Goal: Task Accomplishment & Management: Manage account settings

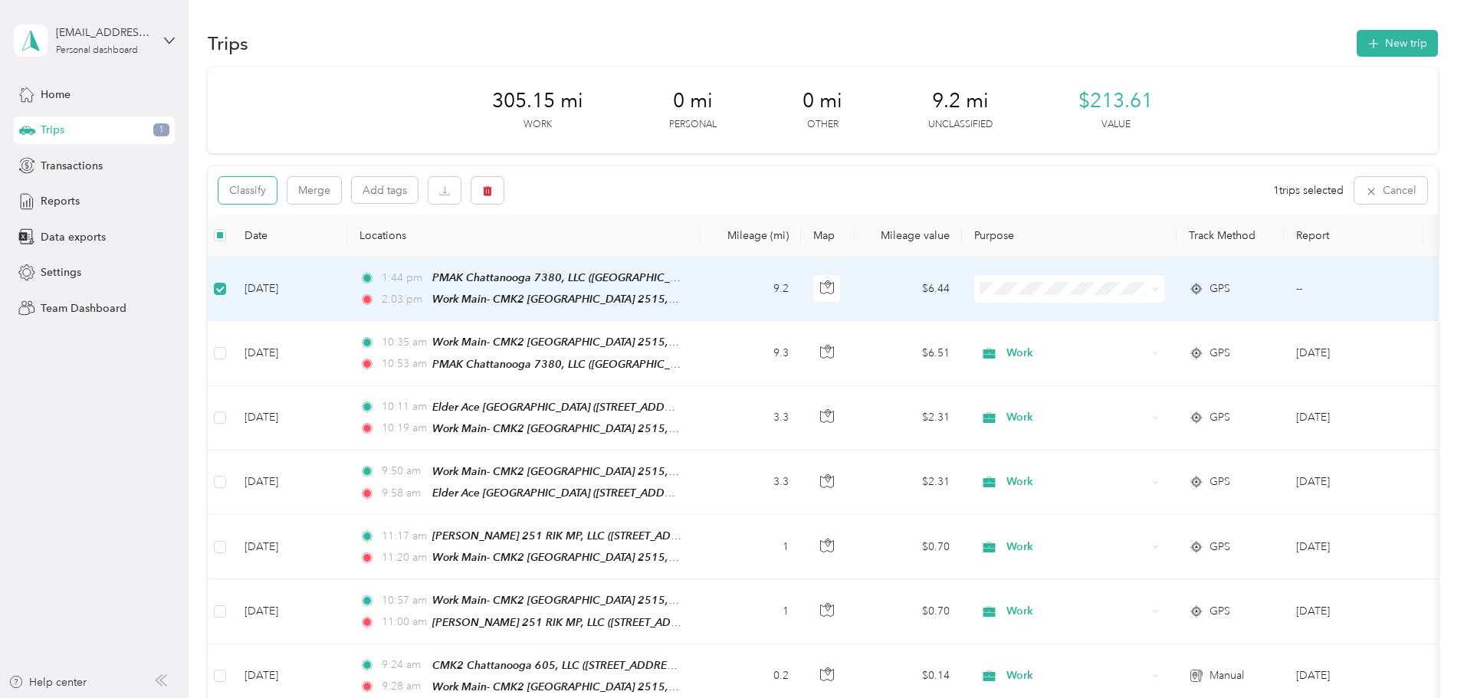
click at [277, 190] on button "Classify" at bounding box center [248, 190] width 58 height 27
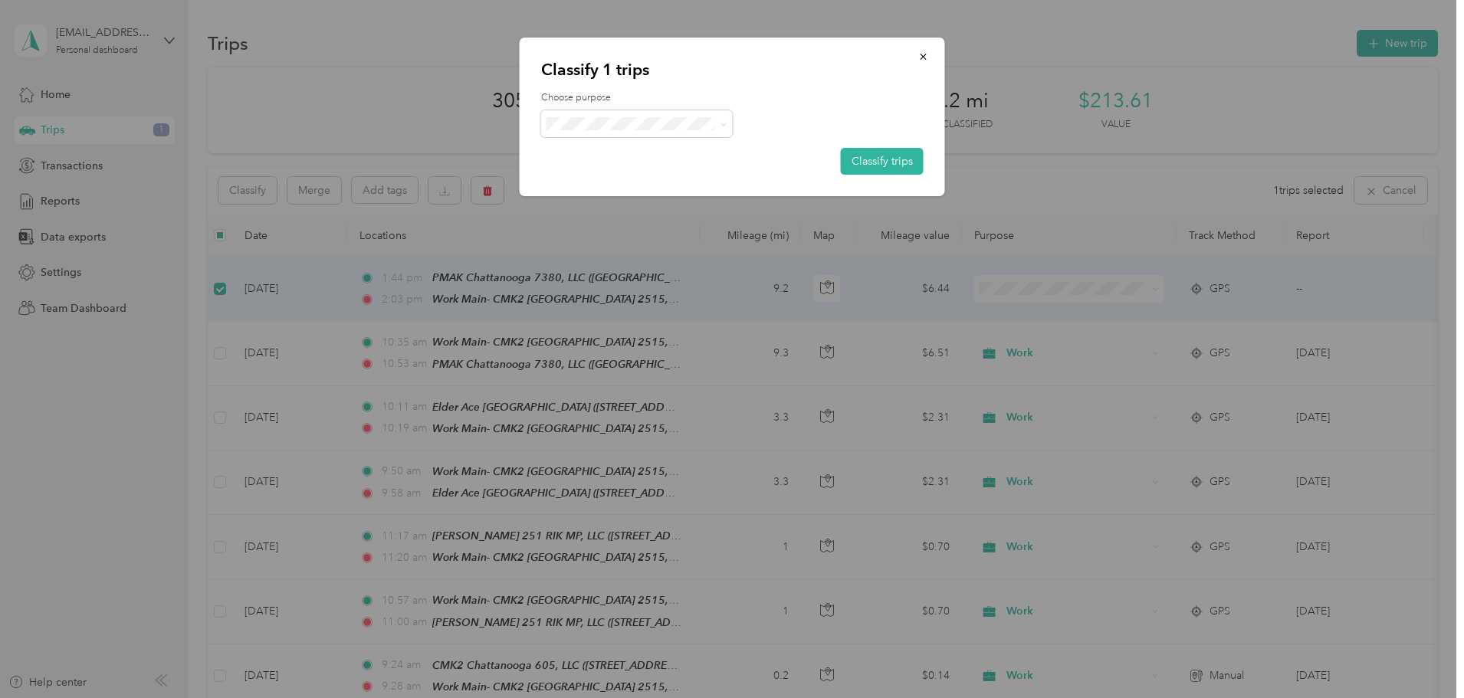
click at [649, 154] on span "Work" at bounding box center [650, 149] width 143 height 16
click at [891, 153] on button "Classify trips" at bounding box center [882, 161] width 83 height 27
